Goal: Information Seeking & Learning: Get advice/opinions

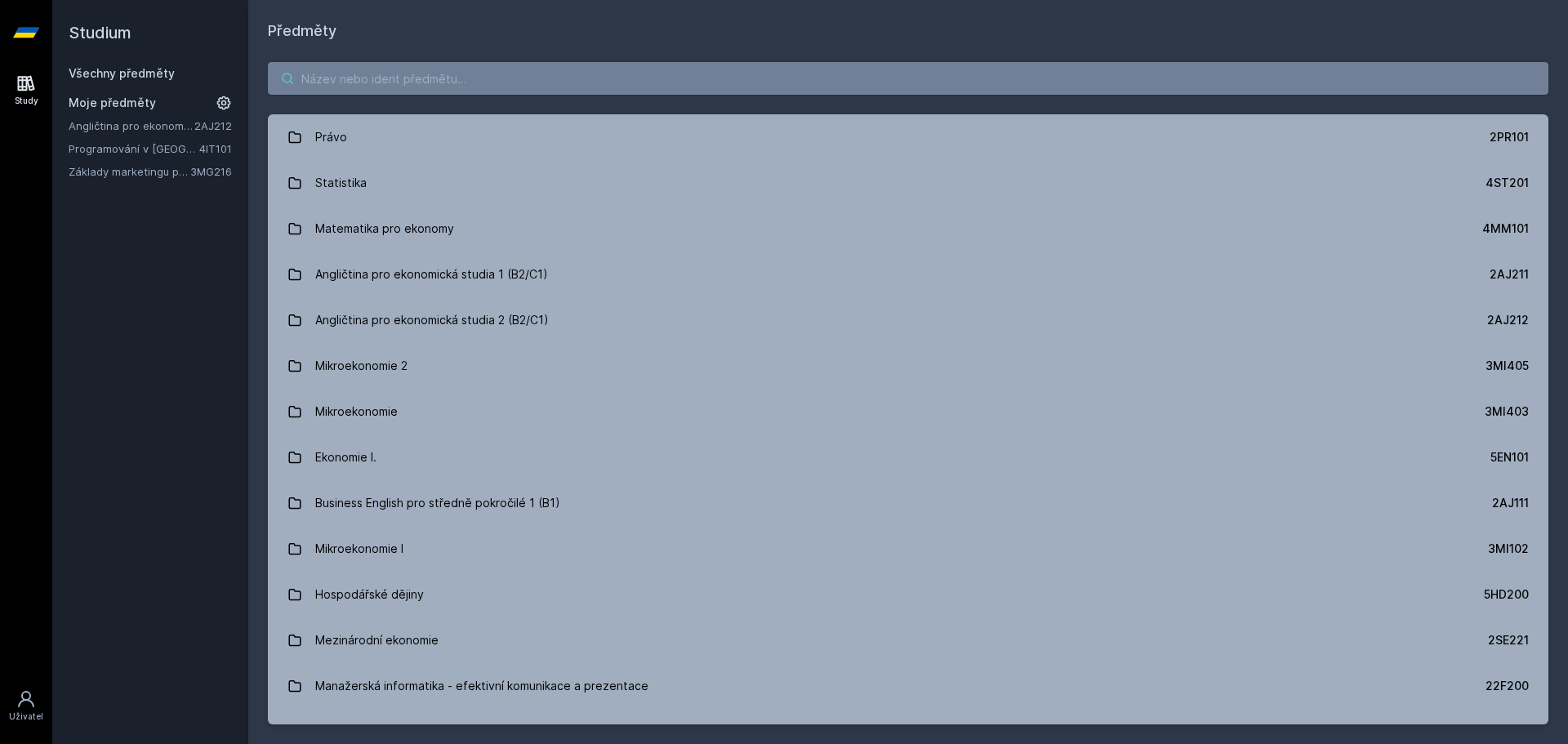
click at [408, 77] on input "search" at bounding box center [908, 78] width 1281 height 33
click at [228, 104] on icon at bounding box center [224, 103] width 14 height 14
click at [220, 125] on icon at bounding box center [225, 126] width 13 height 13
click at [222, 125] on icon at bounding box center [225, 126] width 13 height 13
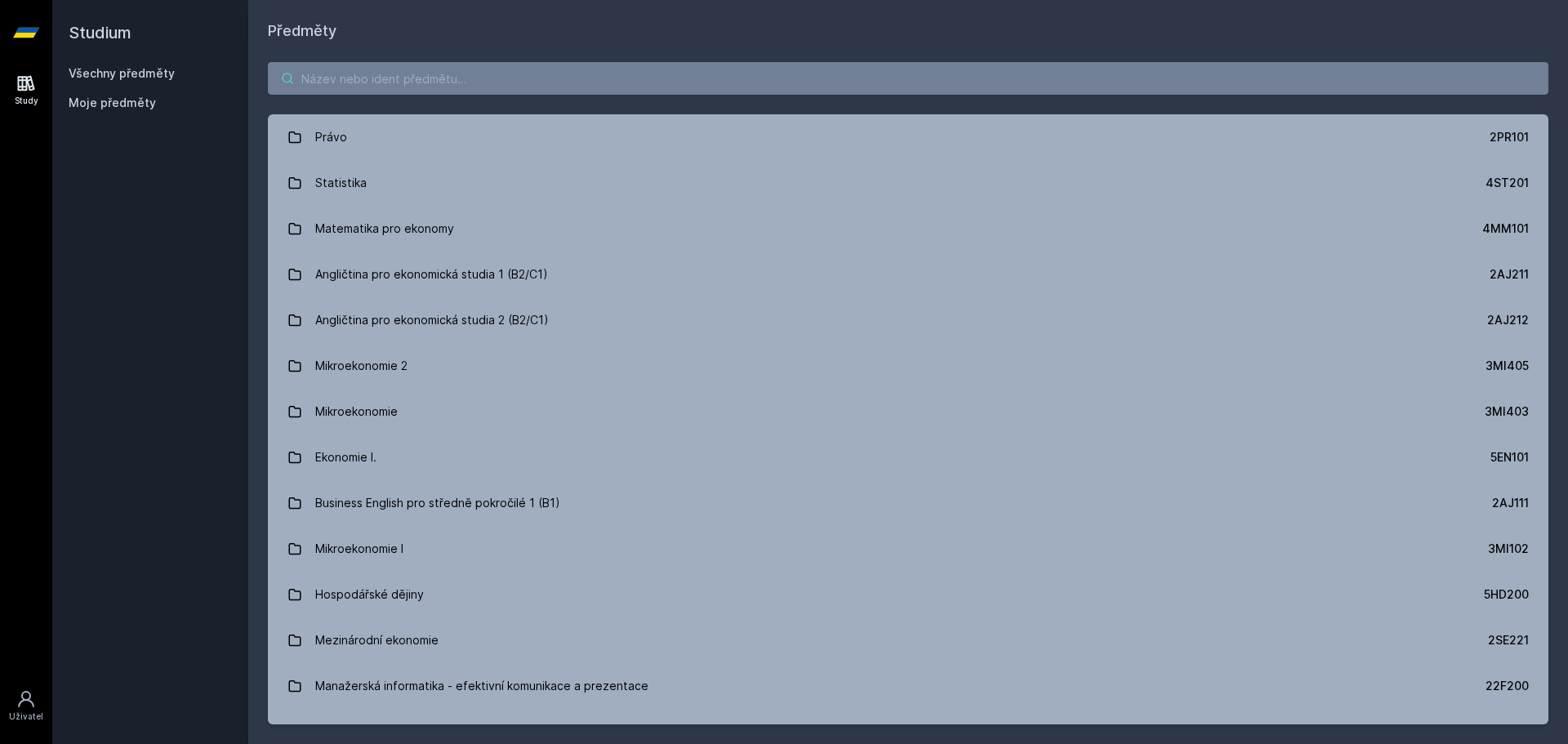
click at [404, 77] on input "search" at bounding box center [908, 78] width 1281 height 33
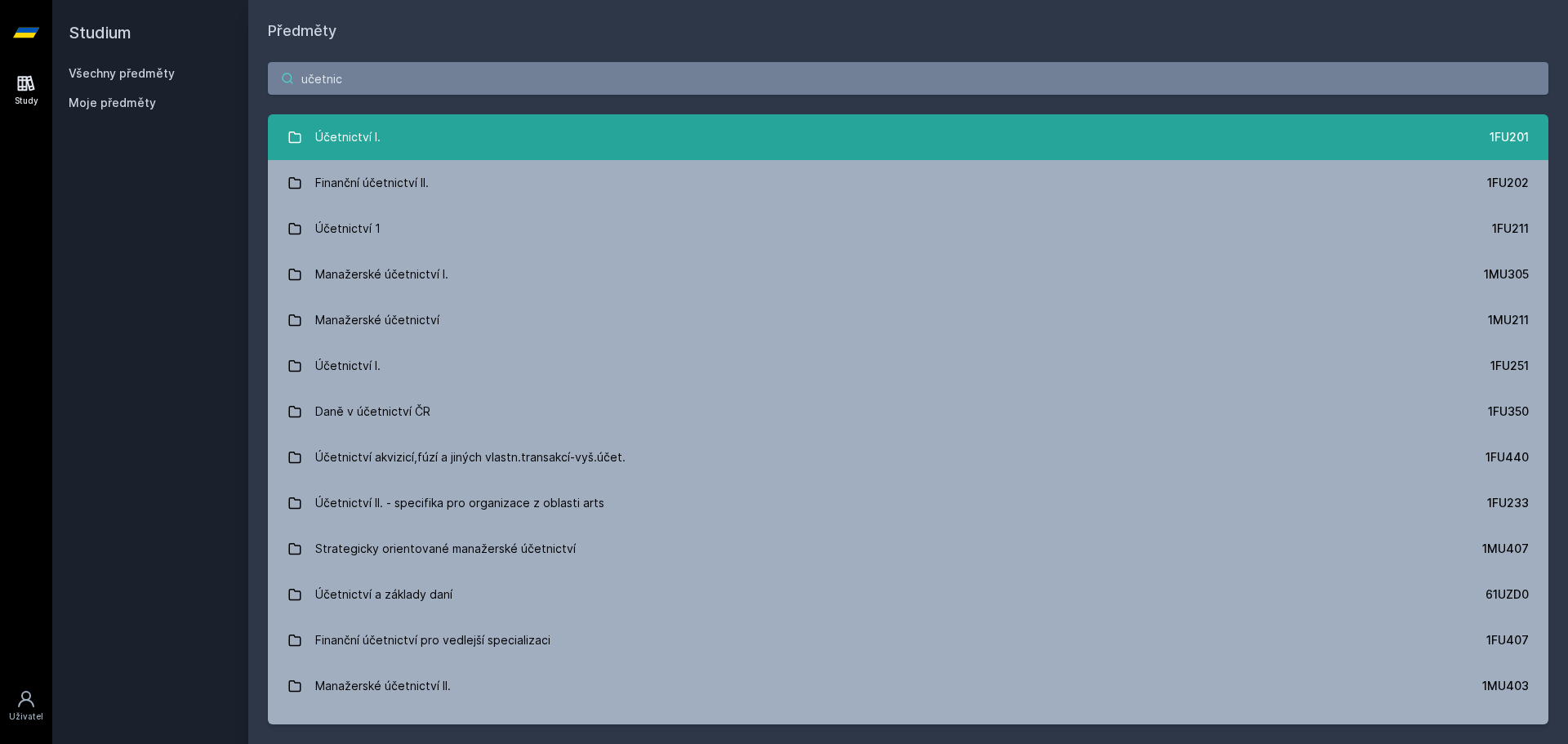
type input "učetnic"
click at [424, 117] on link "Účetnictví I. 1FU201" at bounding box center [908, 137] width 1281 height 46
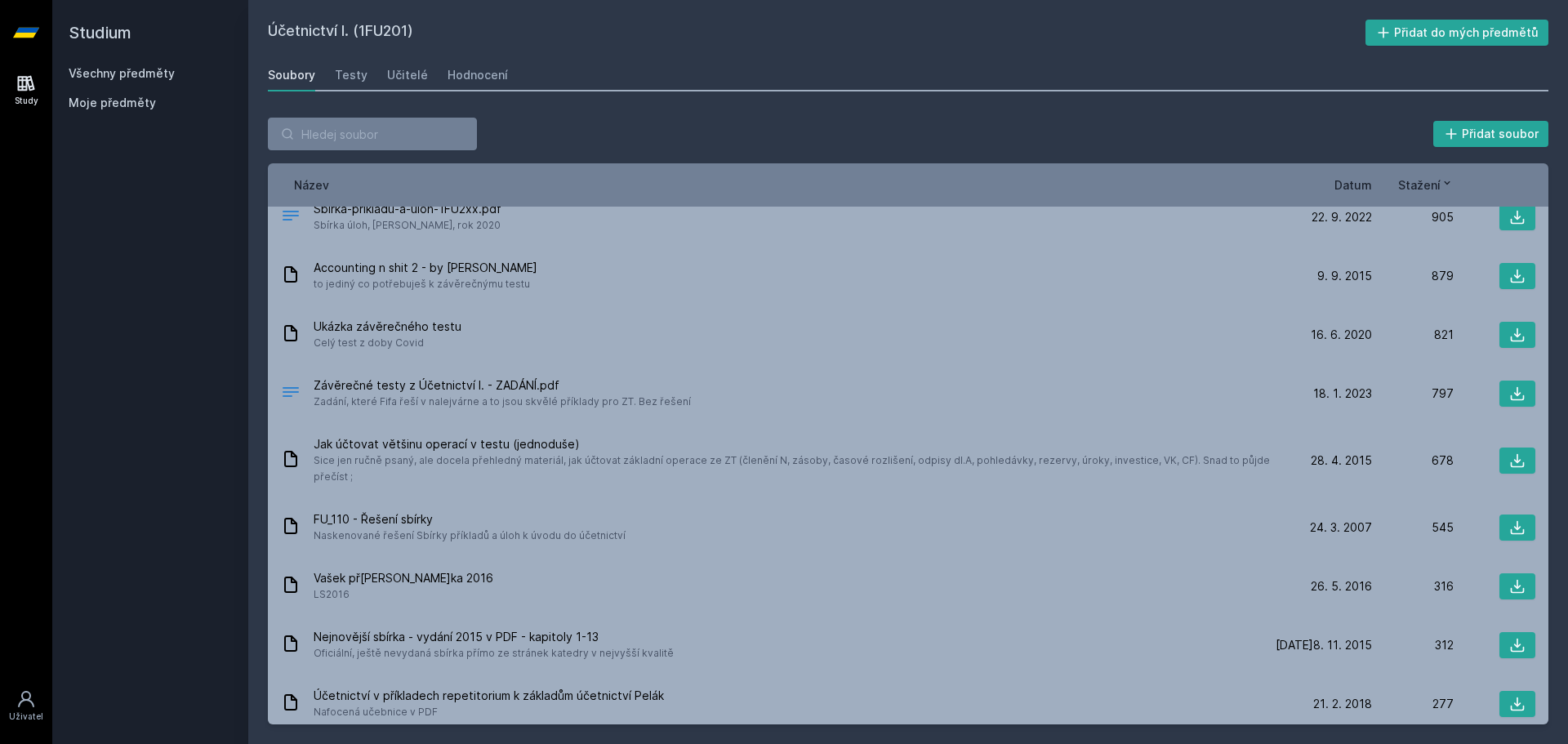
scroll to position [326, 0]
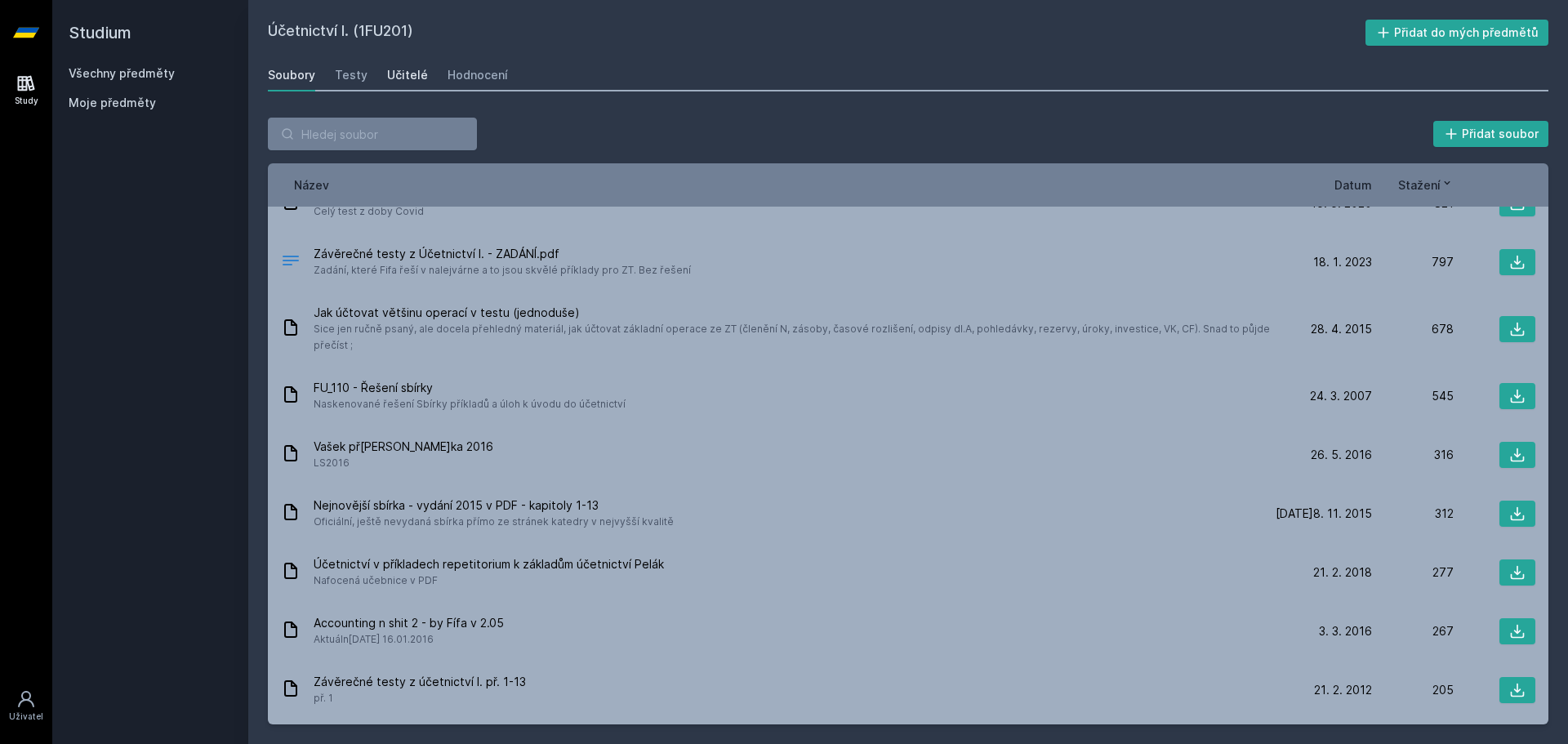
click at [407, 83] on div "Učitelé" at bounding box center [407, 75] width 41 height 17
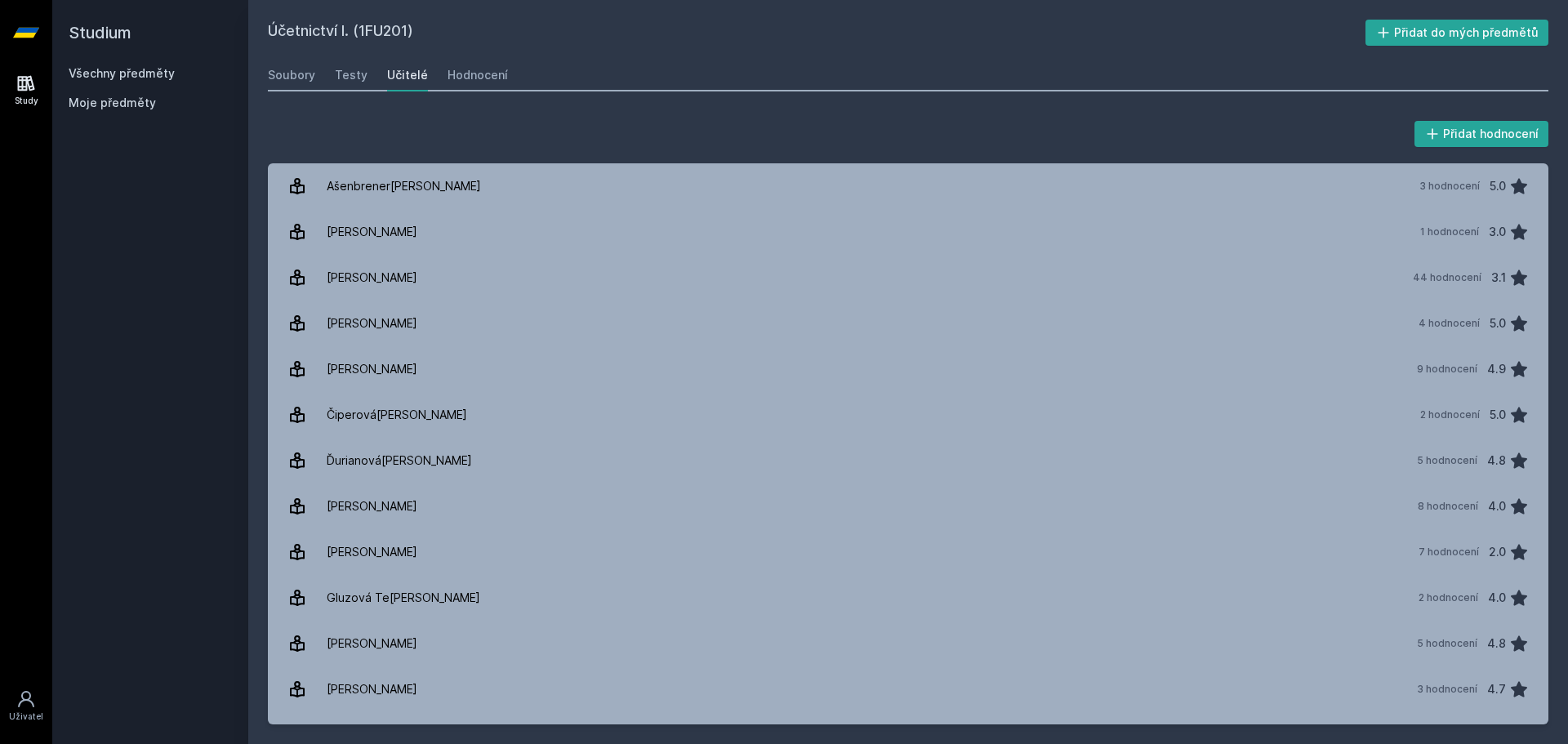
click at [1005, 128] on div "Přidat hodnocení" at bounding box center [908, 133] width 1281 height 33
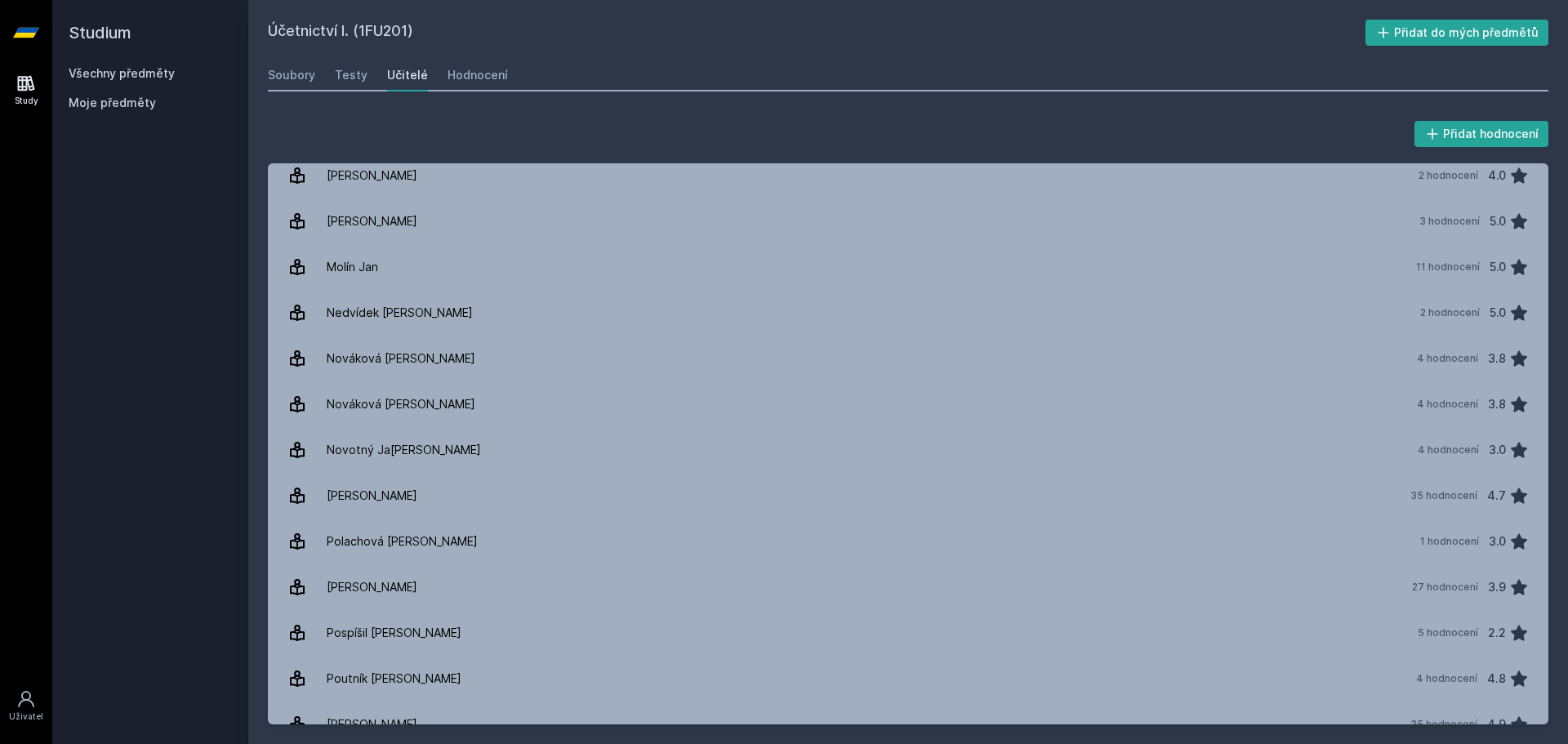
scroll to position [1388, 0]
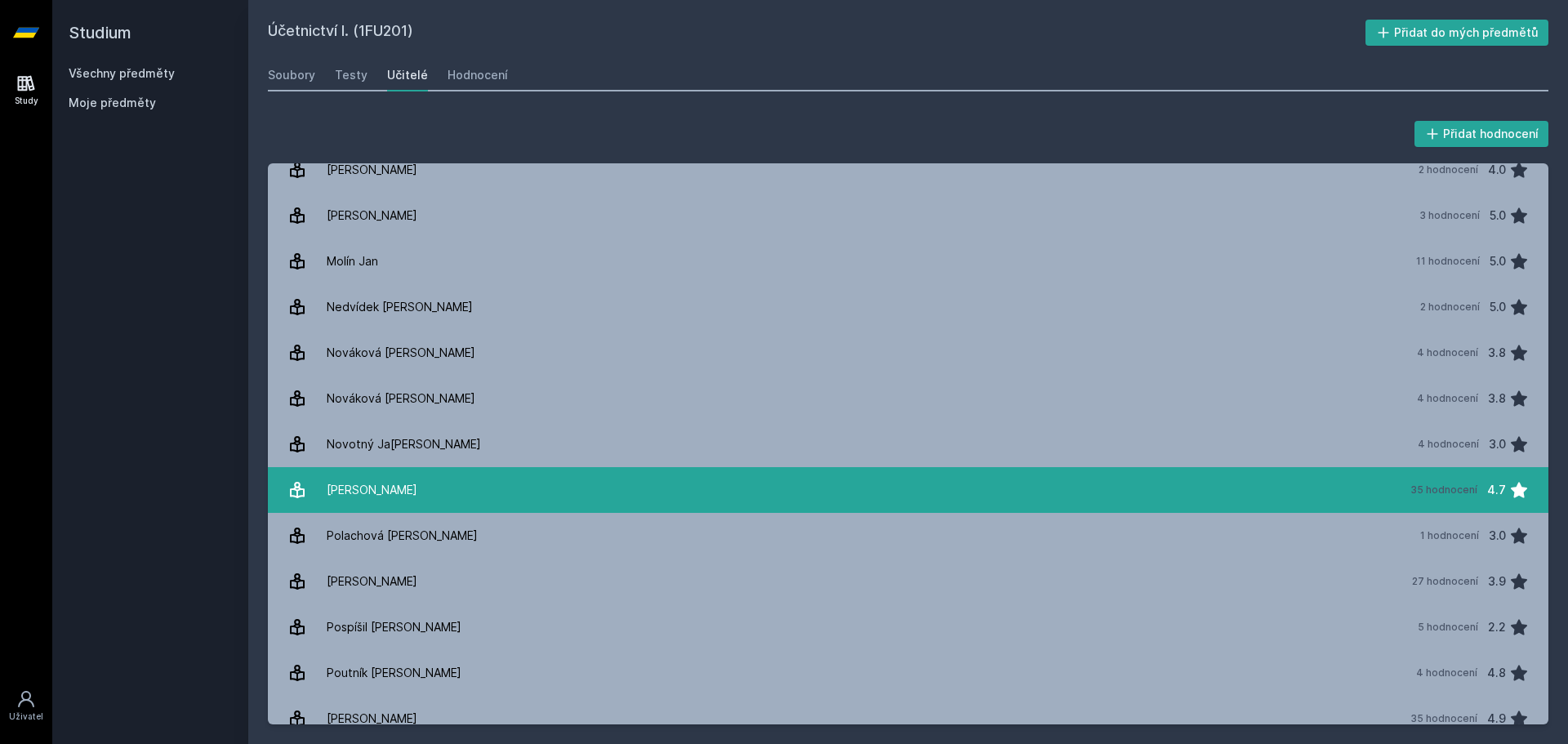
click at [402, 501] on link "Pelák [PERSON_NAME] 35 hodnocení 4.7" at bounding box center [908, 489] width 1281 height 46
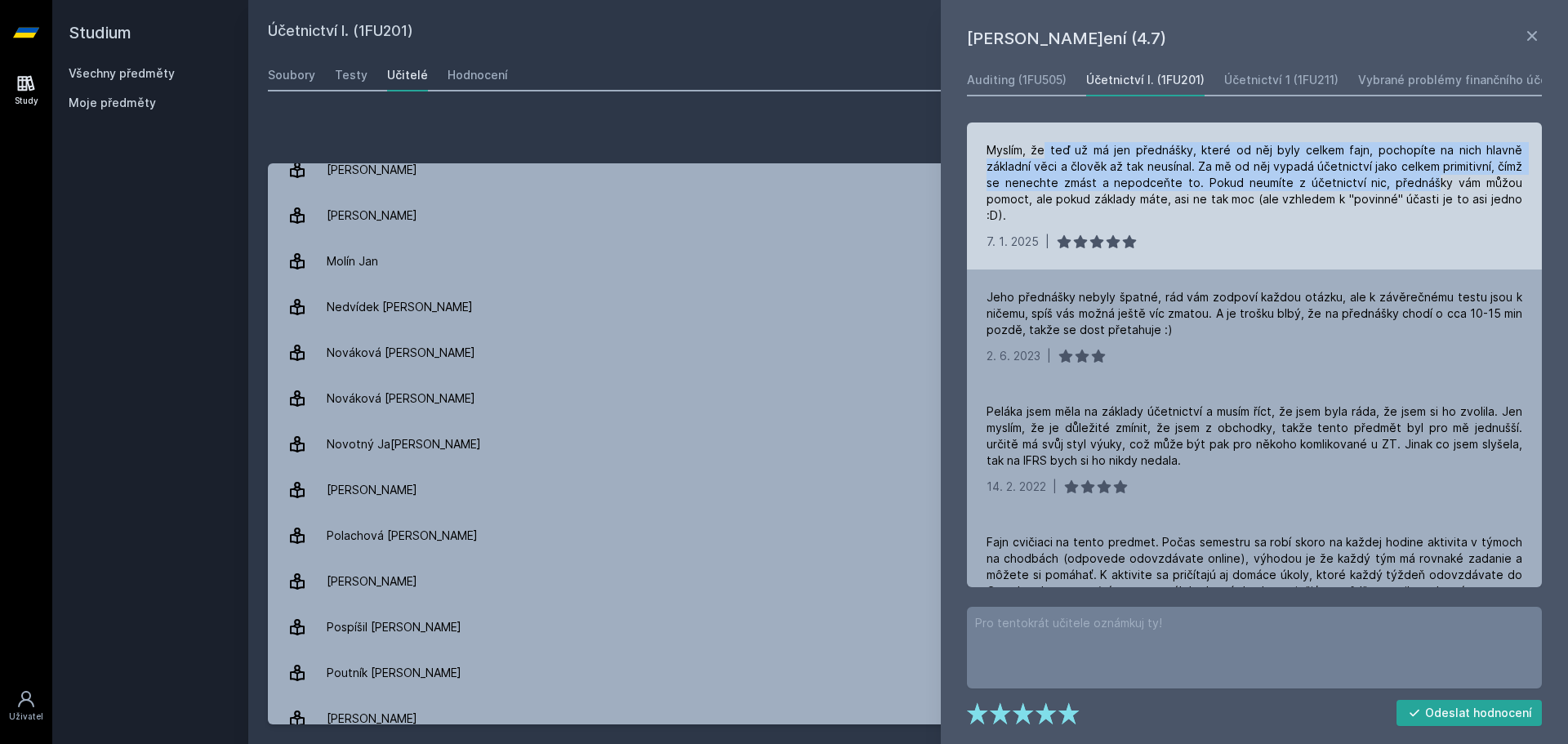
drag, startPoint x: 1044, startPoint y: 151, endPoint x: 1428, endPoint y: 186, distance: 385.6
click at [1428, 186] on div "Myslím, že teď už má jen přednášky, které od něj byly celkem fajn, pochopíte na…" at bounding box center [1255, 183] width 536 height 82
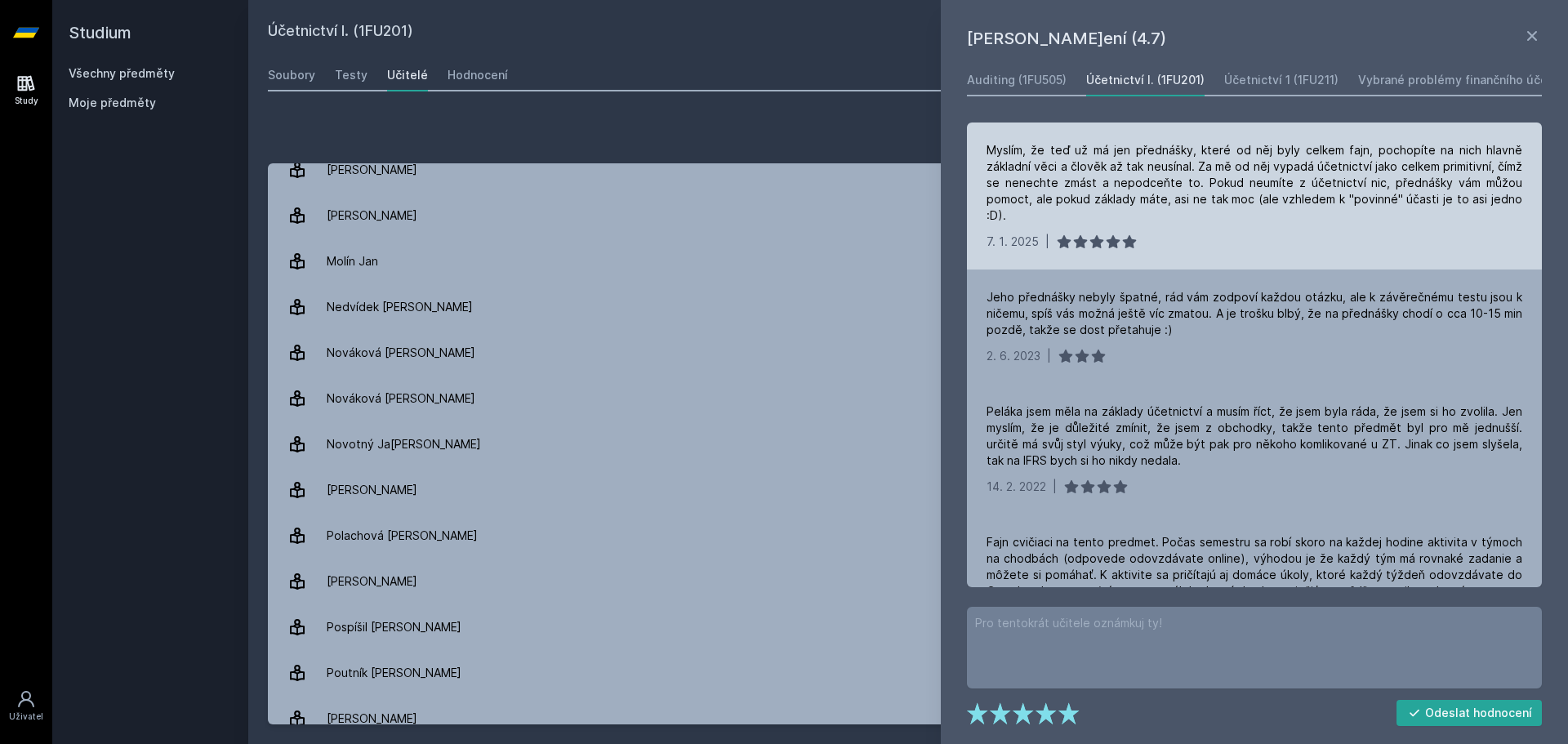
click at [1359, 219] on div "Myslím, že teď už má jen přednášky, které od něj byly celkem fajn, pochopíte na…" at bounding box center [1255, 183] width 536 height 82
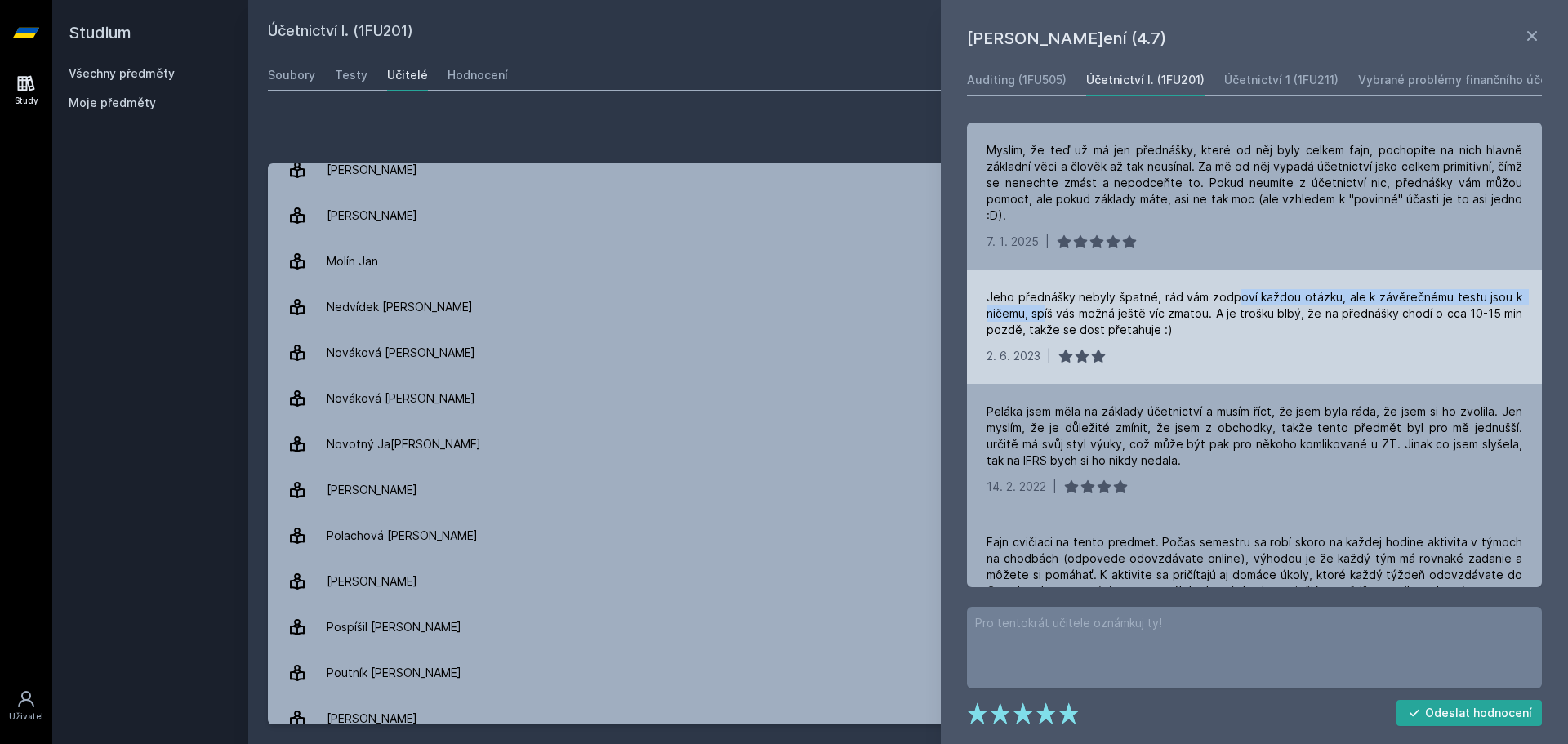
drag, startPoint x: 1043, startPoint y: 310, endPoint x: 1238, endPoint y: 301, distance: 195.2
click at [1238, 301] on div "Jeho přednášky nebyly špatné, rád vám zodpoví každou otázku, ale k závěrečnému …" at bounding box center [1255, 313] width 536 height 49
drag, startPoint x: 1122, startPoint y: 299, endPoint x: 1348, endPoint y: 300, distance: 226.0
click at [1348, 300] on div "Jeho přednášky nebyly špatné, rád vám zodpoví každou otázku, ale k závěrečnému …" at bounding box center [1255, 313] width 536 height 49
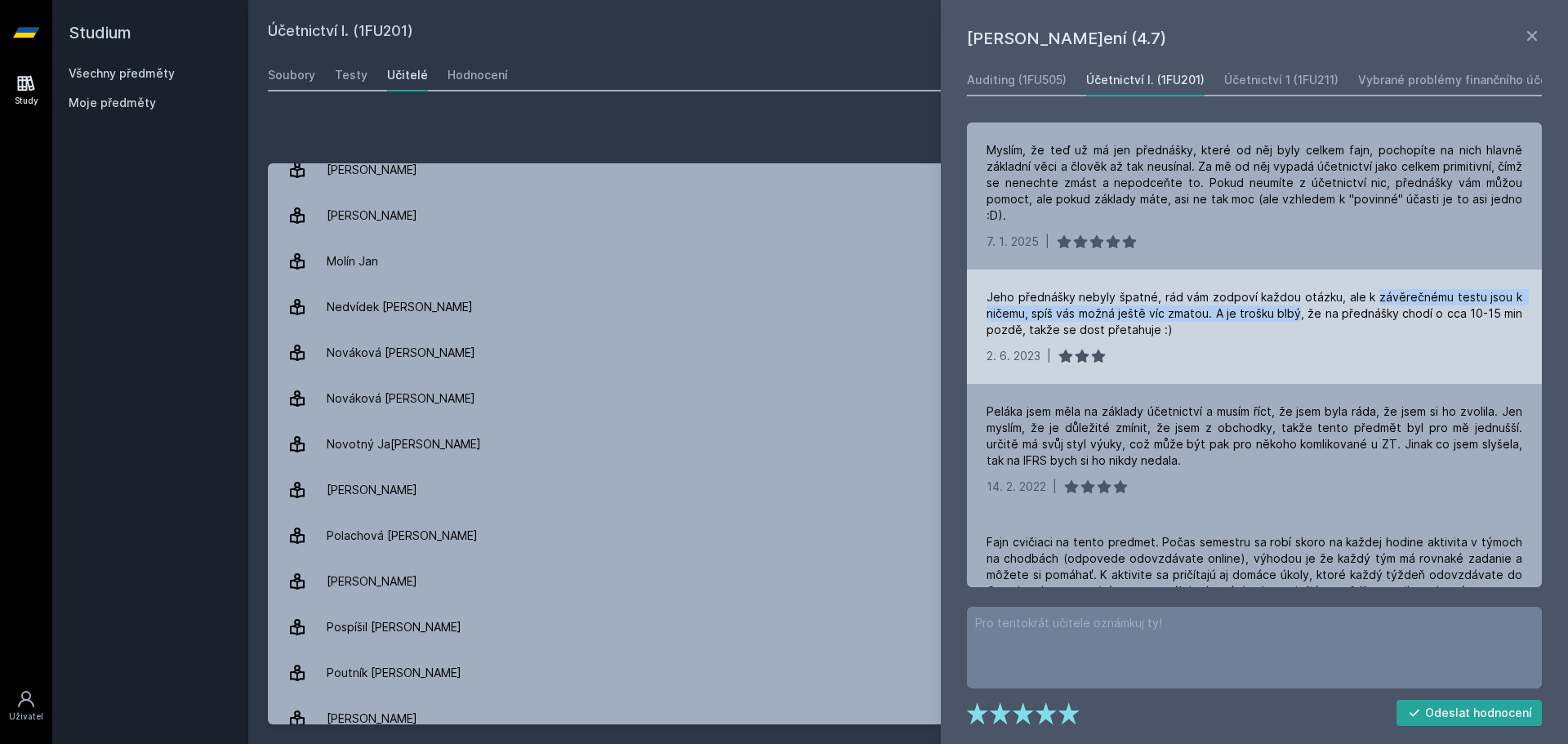
drag, startPoint x: 1374, startPoint y: 287, endPoint x: 1296, endPoint y: 318, distance: 83.9
click at [1296, 318] on div "Jeho přednášky nebyly špatné, rád vám zodpoví každou otázku, ale k závěrečnému …" at bounding box center [1254, 326] width 575 height 114
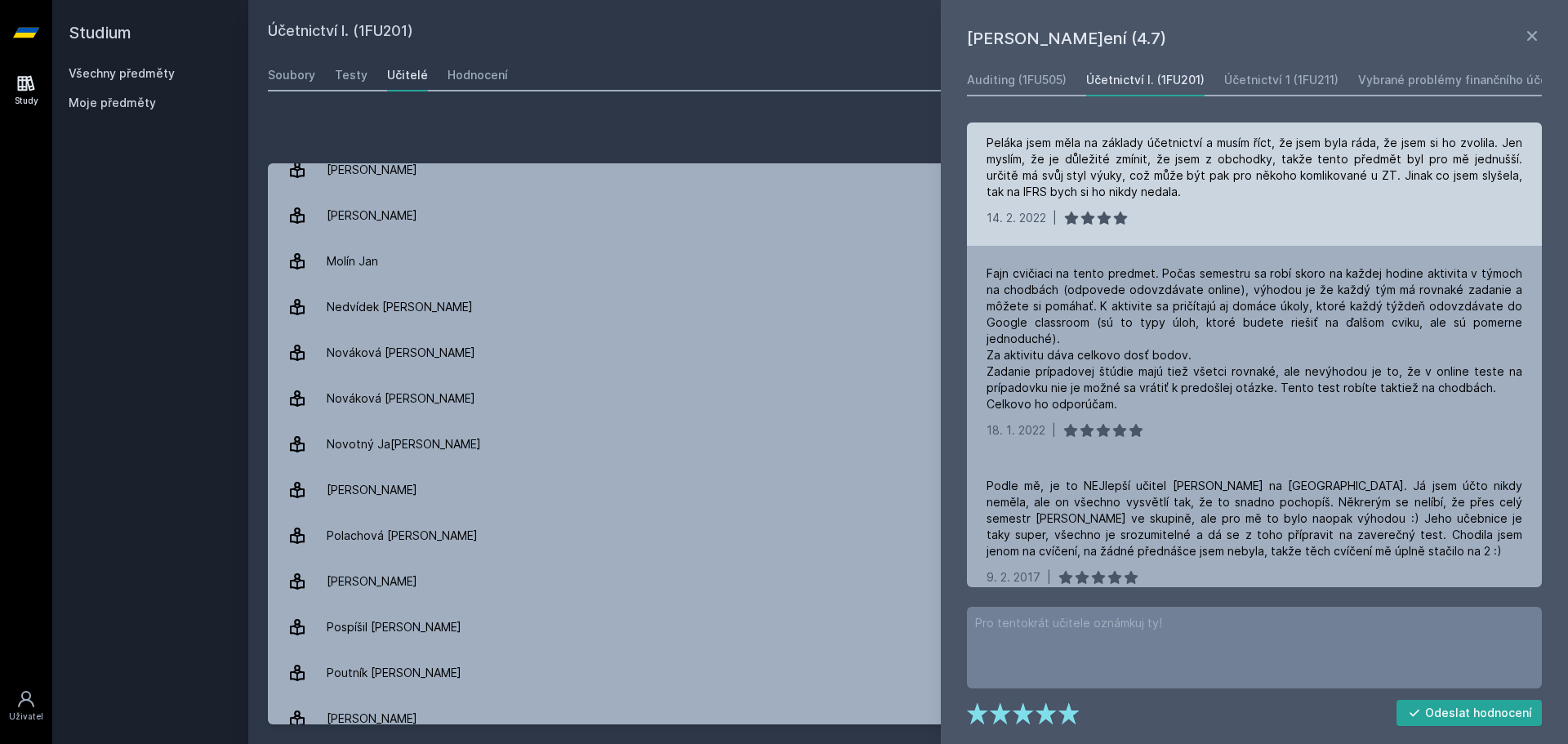
scroll to position [326, 0]
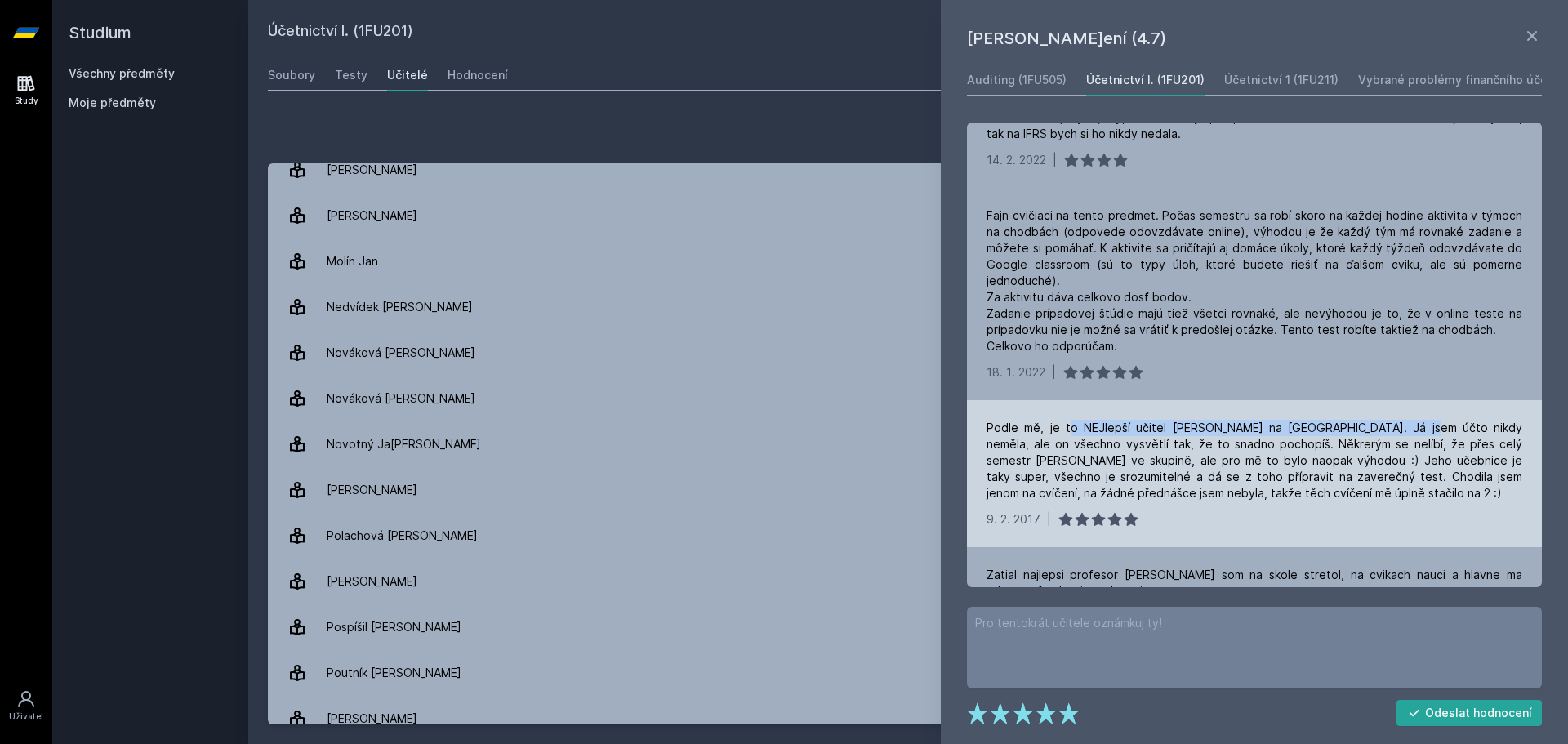
drag, startPoint x: 1060, startPoint y: 425, endPoint x: 1392, endPoint y: 427, distance: 332.0
click at [1392, 427] on div "Podle mě, je to NEJlepší učitel [PERSON_NAME] na [GEOGRAPHIC_DATA]. Já jsem účt…" at bounding box center [1255, 460] width 536 height 82
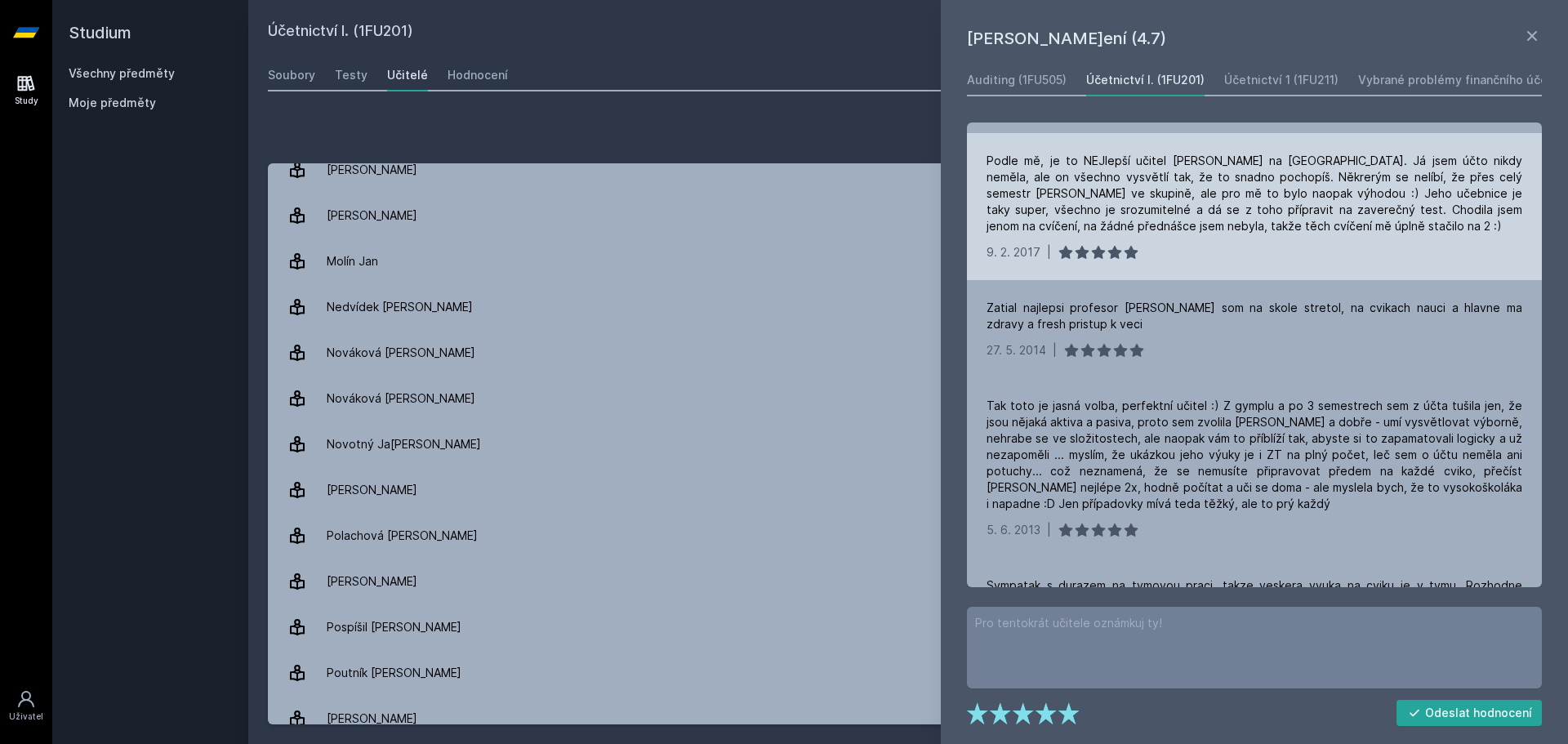
scroll to position [898, 0]
